Goal: Task Accomplishment & Management: Use online tool/utility

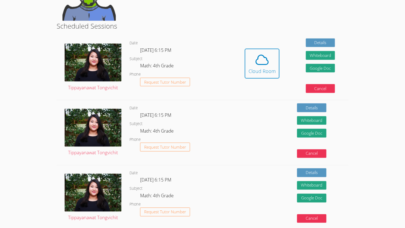
scroll to position [117, 0]
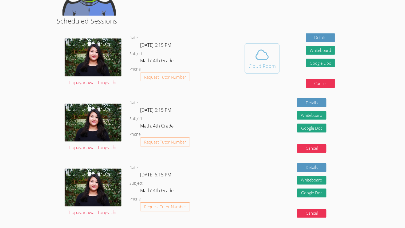
click at [262, 67] on div "Cloud Room" at bounding box center [262, 65] width 27 height 7
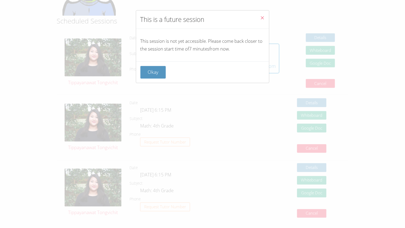
click at [266, 20] on button "Close" at bounding box center [262, 18] width 13 height 16
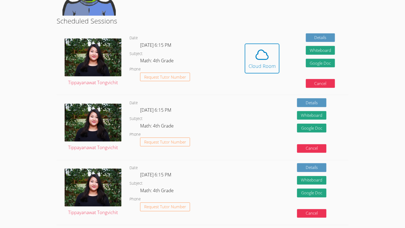
scroll to position [0, 0]
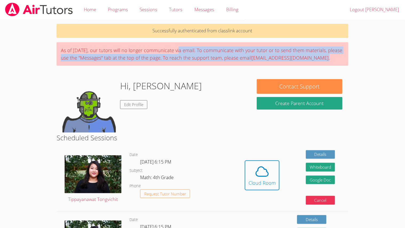
drag, startPoint x: 176, startPoint y: 51, endPoint x: 328, endPoint y: 60, distance: 152.0
click at [328, 60] on div "As of [DATE], our tutors will no longer communicate via email. To communicate w…" at bounding box center [203, 54] width 292 height 24
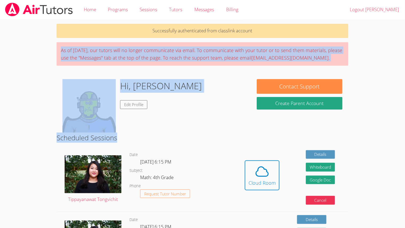
drag, startPoint x: 62, startPoint y: 50, endPoint x: 331, endPoint y: 77, distance: 270.7
click at [78, 166] on img at bounding box center [93, 174] width 57 height 38
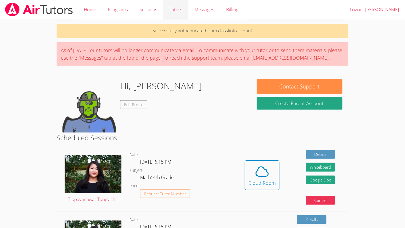
click at [180, 13] on link "Tutors" at bounding box center [175, 10] width 25 height 20
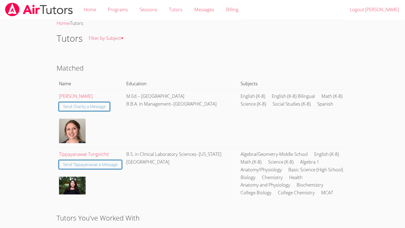
click at [84, 20] on div "Home › Tutors" at bounding box center [203, 24] width 292 height 8
click at [86, 18] on link "Home" at bounding box center [90, 10] width 24 height 20
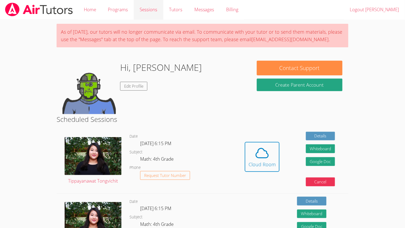
click at [155, 15] on link "Sessions" at bounding box center [148, 10] width 29 height 20
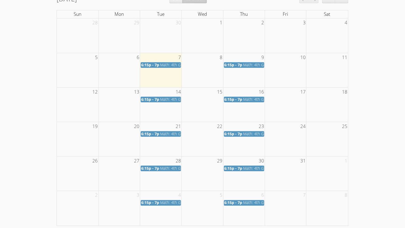
scroll to position [90, 0]
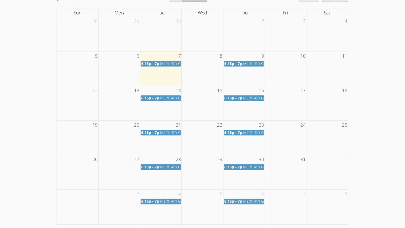
click at [147, 68] on td at bounding box center [161, 69] width 42 height 34
click at [145, 63] on span "6:15p - 7p" at bounding box center [150, 63] width 18 height 5
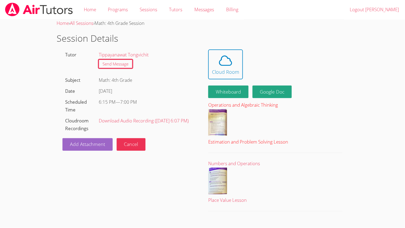
click at [218, 126] on img at bounding box center [217, 122] width 19 height 27
click at [93, 14] on link "Home" at bounding box center [90, 10] width 24 height 20
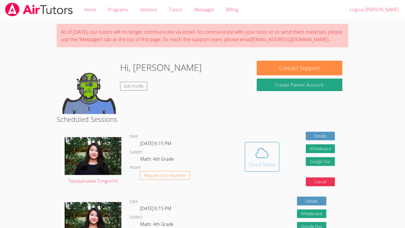
click at [271, 166] on div "Cloud Room" at bounding box center [262, 164] width 27 height 7
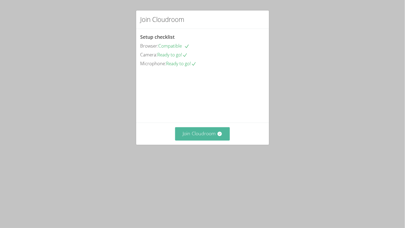
click at [195, 140] on button "Join Cloudroom" at bounding box center [202, 133] width 55 height 13
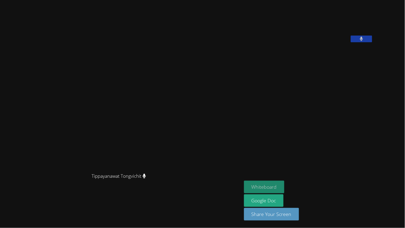
click at [285, 186] on button "Whiteboard" at bounding box center [264, 187] width 40 height 13
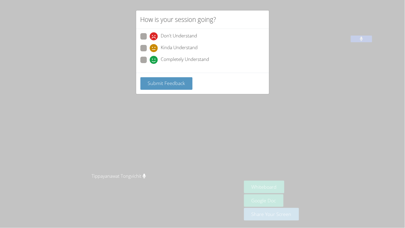
click at [182, 58] on span "Completely Understand" at bounding box center [185, 60] width 48 height 8
click at [154, 58] on input "Completely Understand" at bounding box center [152, 59] width 5 height 5
radio input "true"
click at [181, 80] on span "Submit Feedback" at bounding box center [166, 83] width 37 height 6
